Goal: Task Accomplishment & Management: Manage account settings

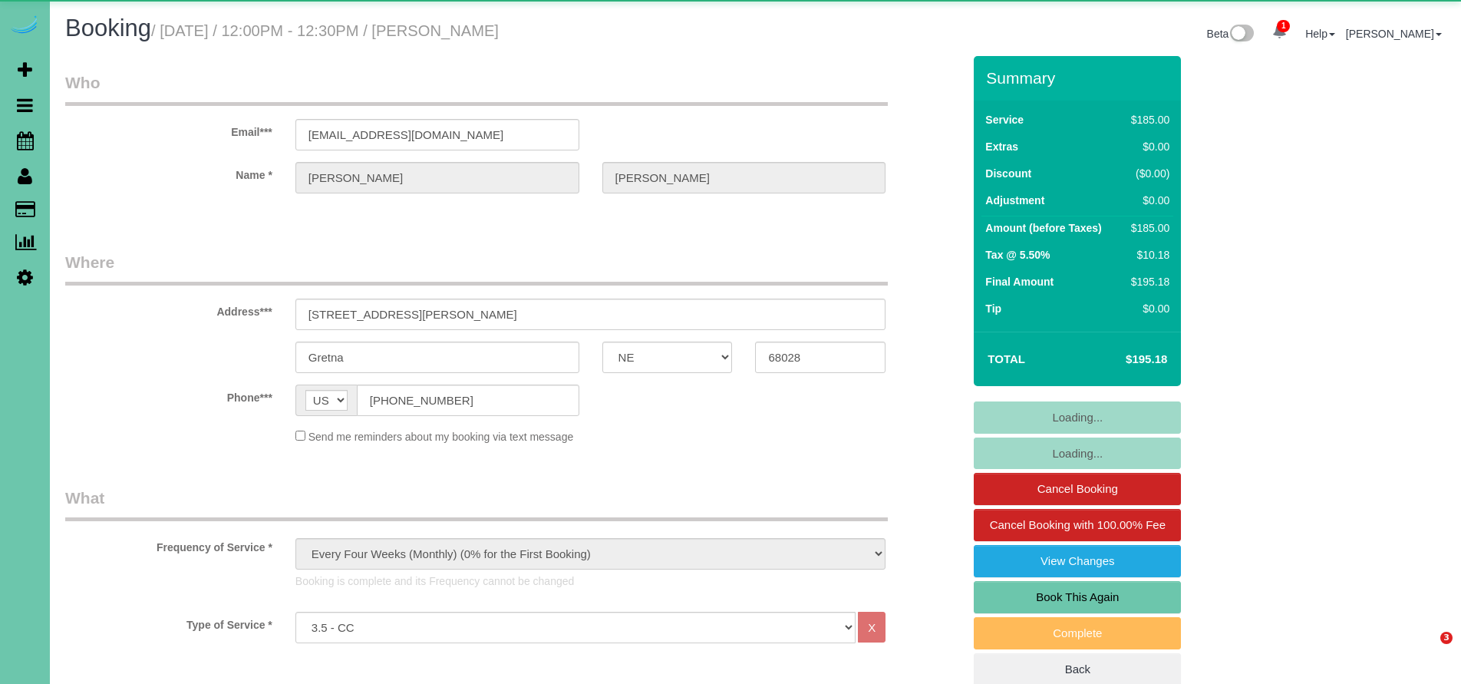
select select "NE"
select select "number:42"
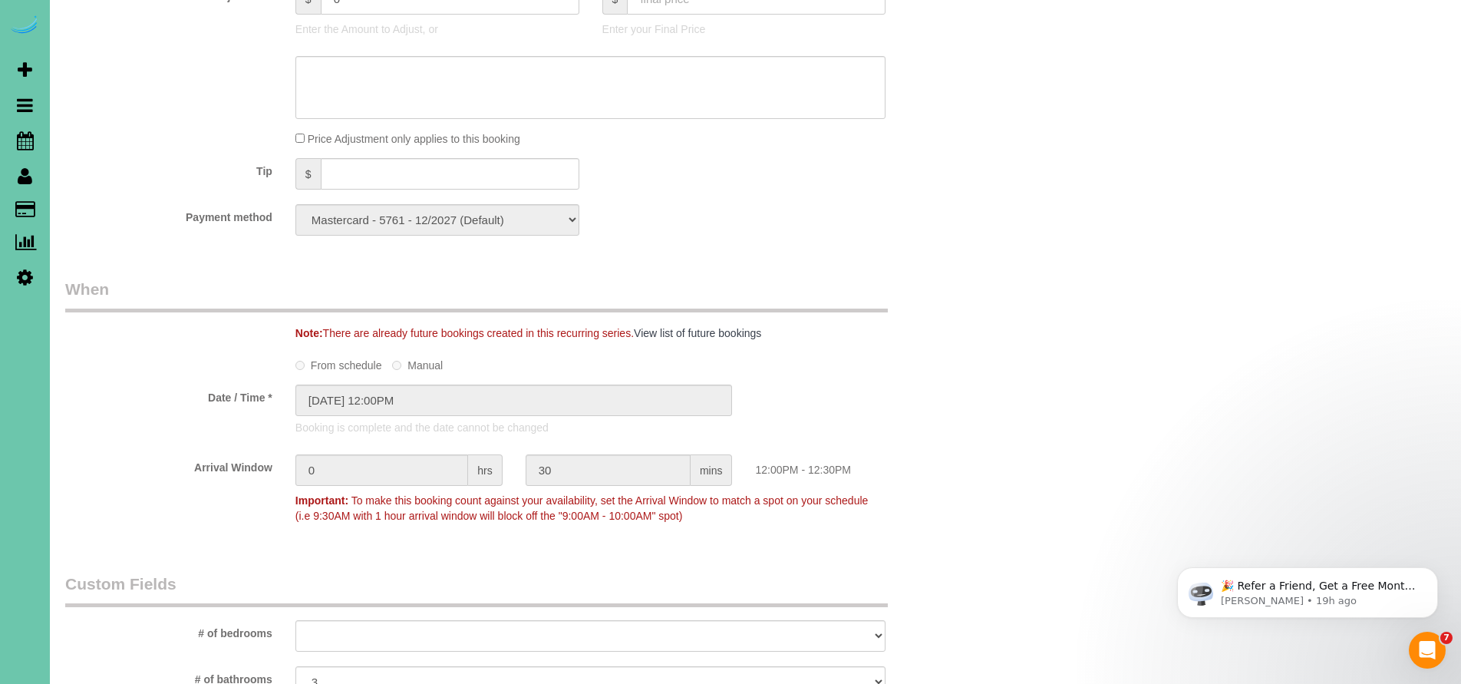
scroll to position [835, 0]
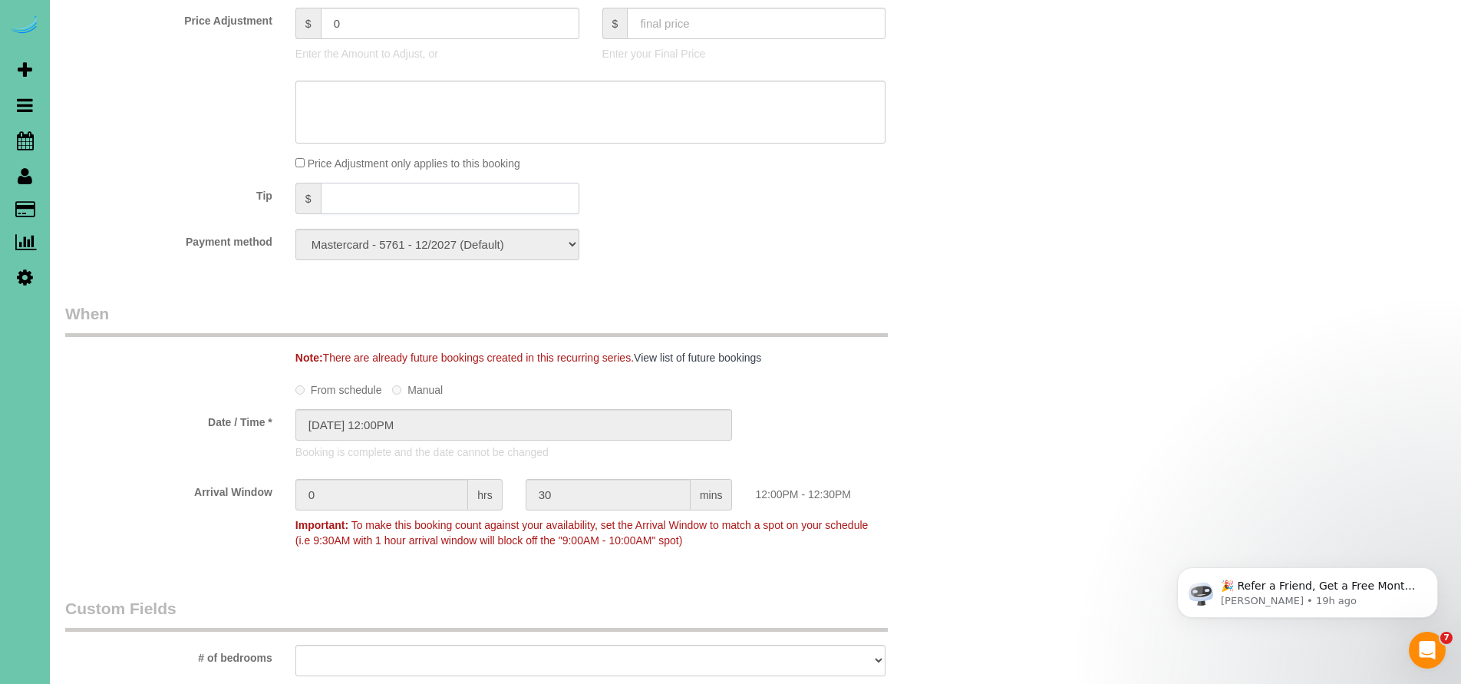
click at [351, 203] on input "text" at bounding box center [450, 198] width 259 height 31
type input "25"
click at [921, 229] on div "Payment method Mastercard - 5761 - 12/2027 (Default) Add Credit Card ──────────…" at bounding box center [514, 244] width 920 height 31
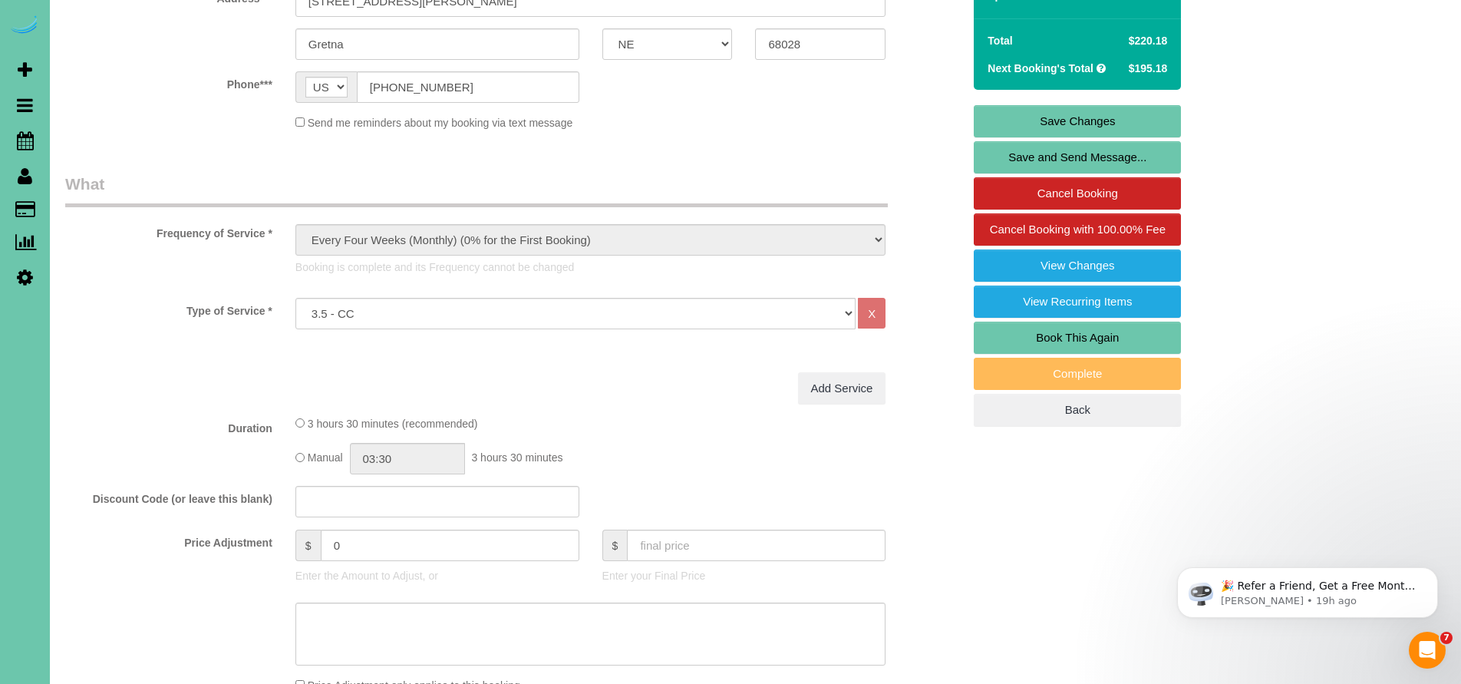
click at [1096, 127] on link "Save Changes" at bounding box center [1077, 121] width 207 height 32
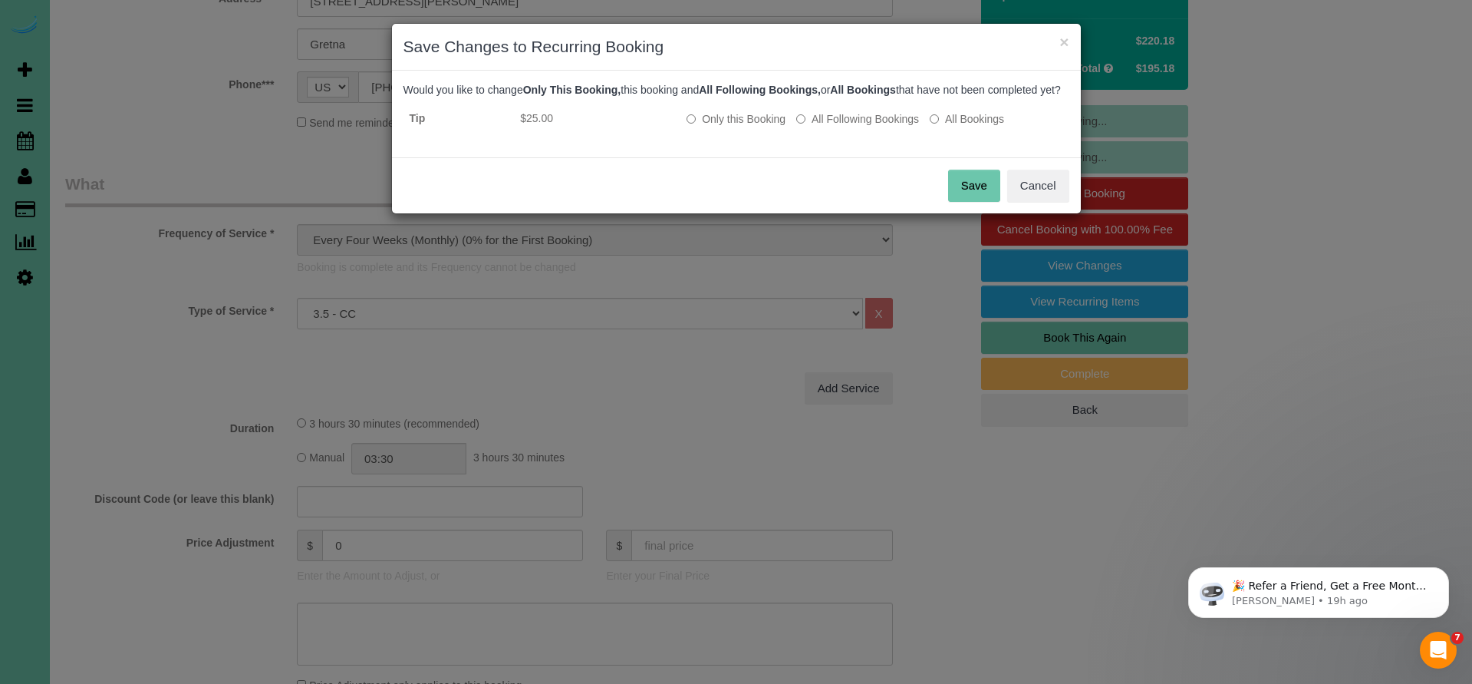
click at [984, 202] on button "Save" at bounding box center [974, 186] width 52 height 32
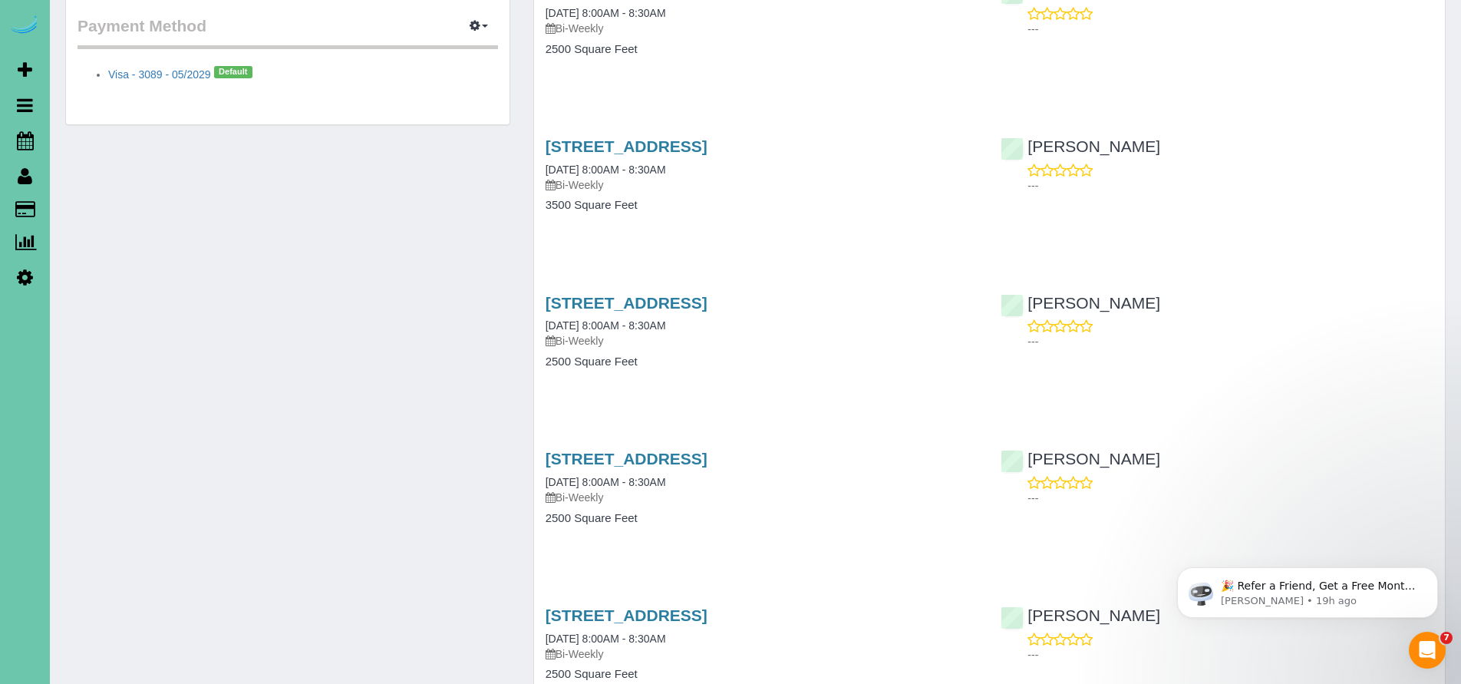
scroll to position [631, 0]
